Goal: Find specific page/section: Find specific page/section

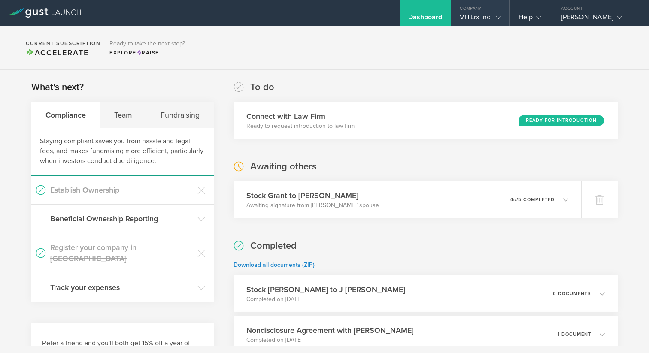
click at [480, 12] on div "Company" at bounding box center [480, 6] width 58 height 13
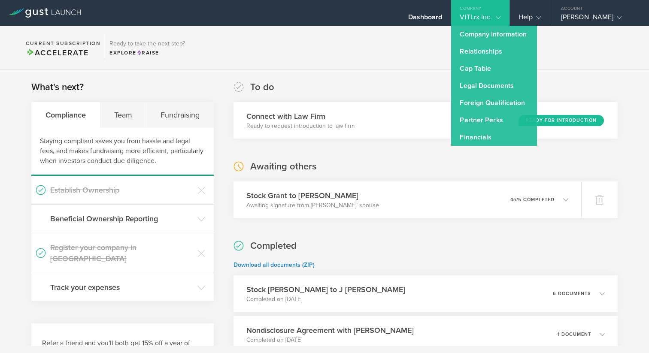
click at [480, 12] on div "Company" at bounding box center [480, 6] width 58 height 13
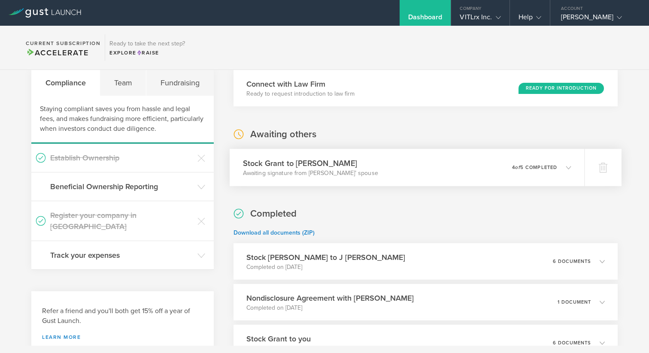
scroll to position [33, 0]
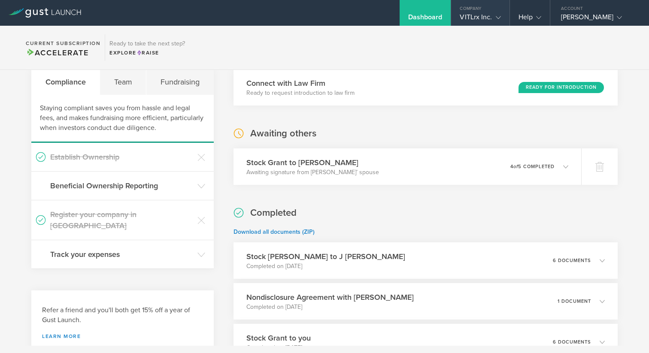
click at [481, 12] on div "Company" at bounding box center [480, 6] width 58 height 13
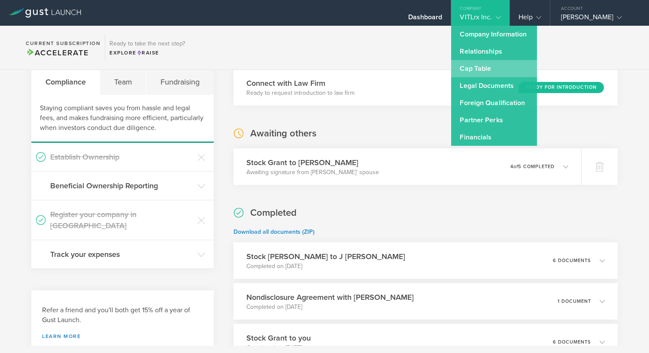
click at [479, 69] on link "Cap Table" at bounding box center [494, 68] width 86 height 17
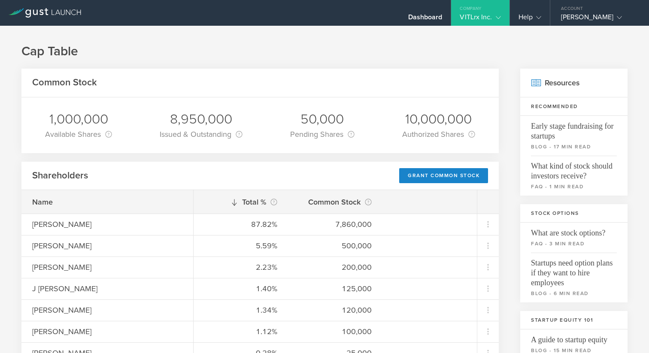
click at [35, 9] on icon at bounding box center [45, 12] width 73 height 9
